Goal: Find specific page/section: Find specific page/section

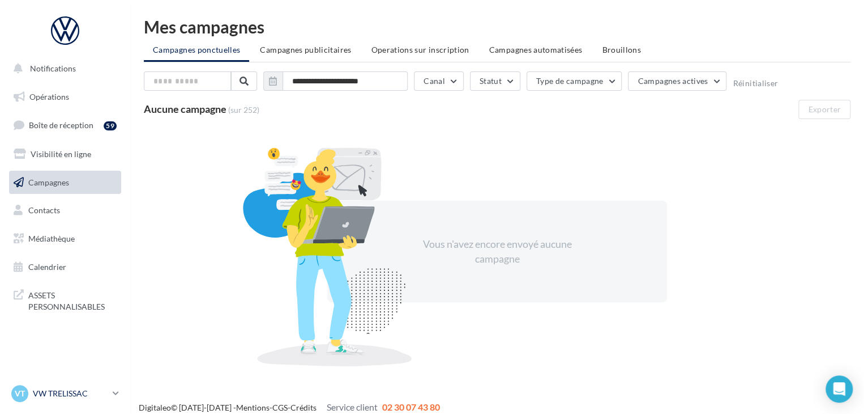
click at [71, 398] on p "VW TRELISSAC" at bounding box center [70, 392] width 75 height 11
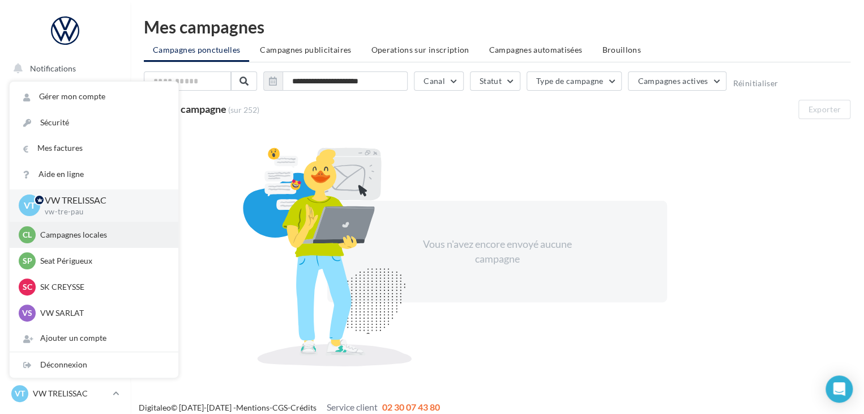
click at [76, 230] on p "Campagnes locales" at bounding box center [102, 234] width 125 height 11
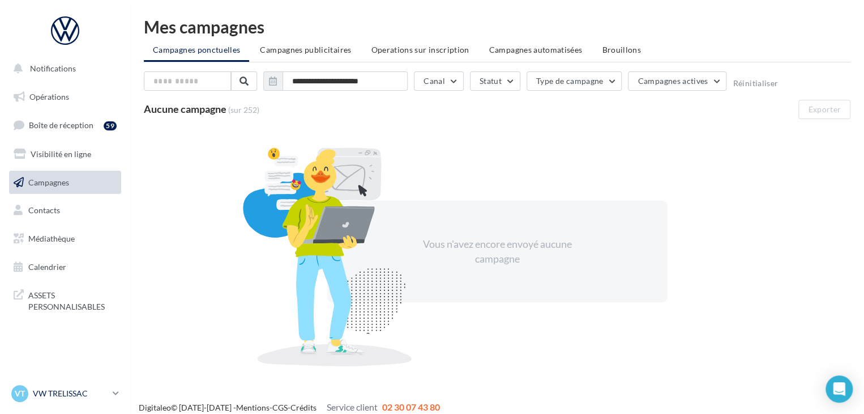
click at [75, 396] on p "VW TRELISSAC" at bounding box center [70, 392] width 75 height 11
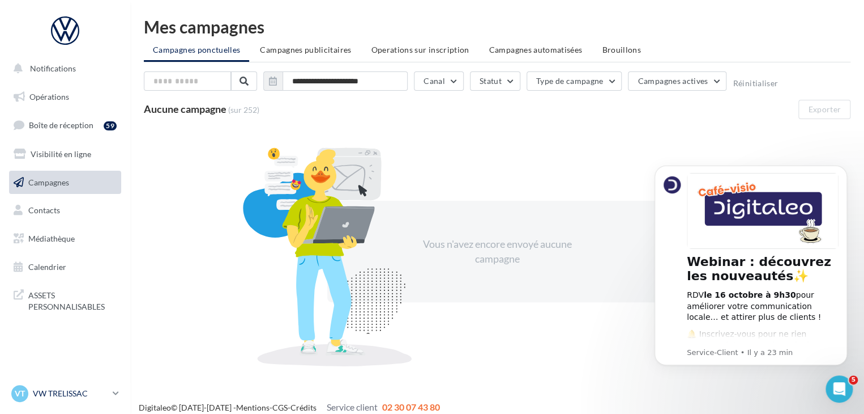
click at [37, 395] on p "VW TRELISSAC" at bounding box center [70, 392] width 75 height 11
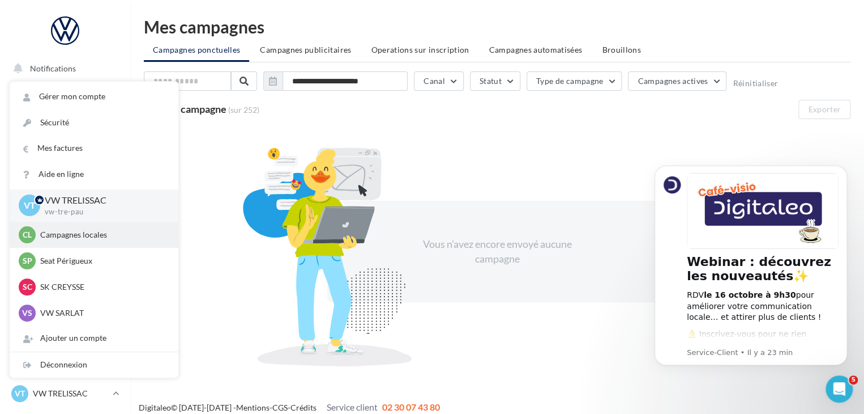
click at [74, 242] on div "Cl Campagnes locales audijl" at bounding box center [94, 234] width 151 height 17
